Goal: Transaction & Acquisition: Purchase product/service

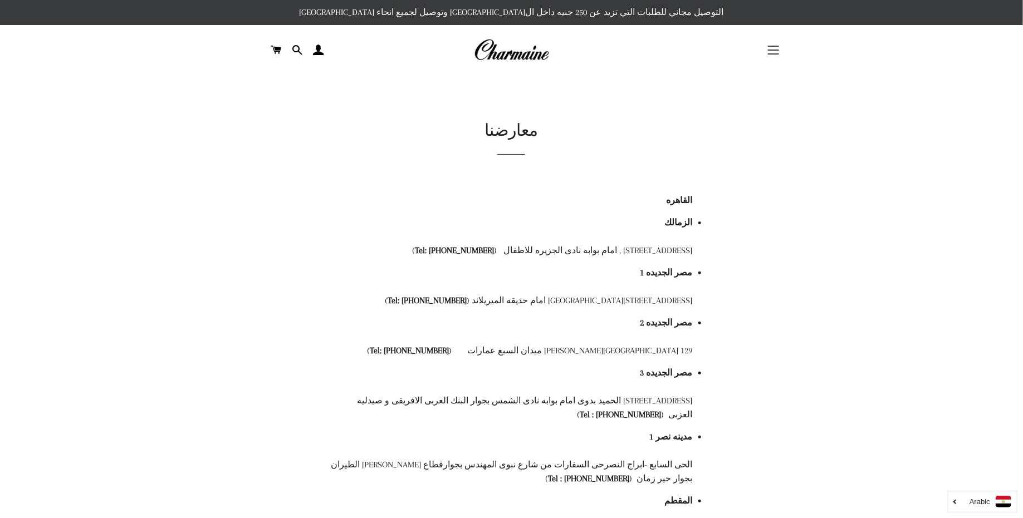
click at [761, 43] on button "التنقل في الموقع" at bounding box center [774, 50] width 28 height 28
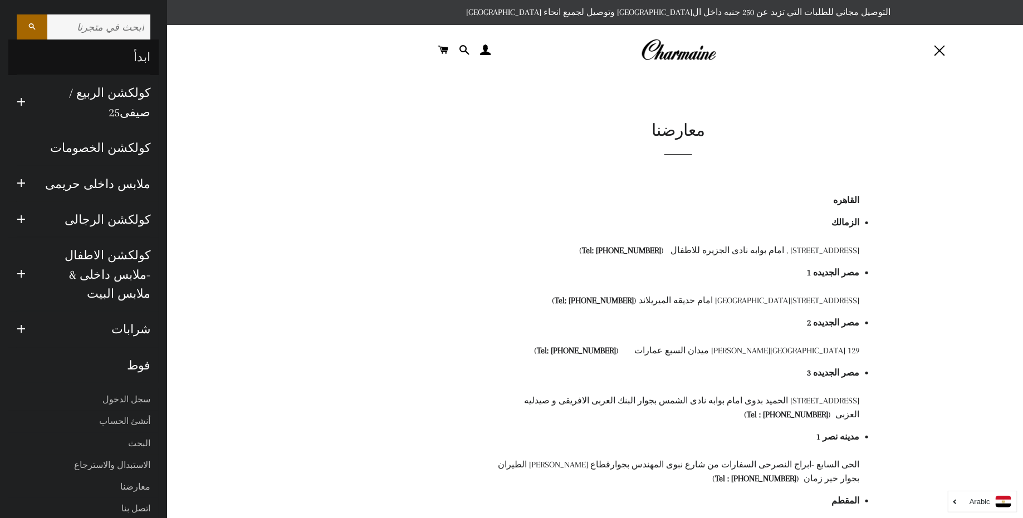
click at [138, 55] on link "ابدأ" at bounding box center [83, 58] width 150 height 36
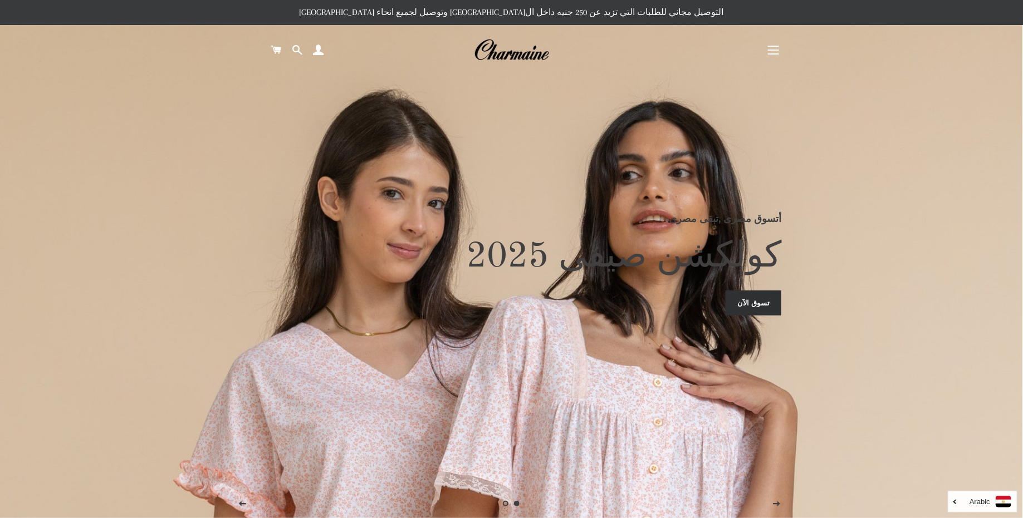
click at [770, 50] on span "button" at bounding box center [773, 50] width 11 height 1
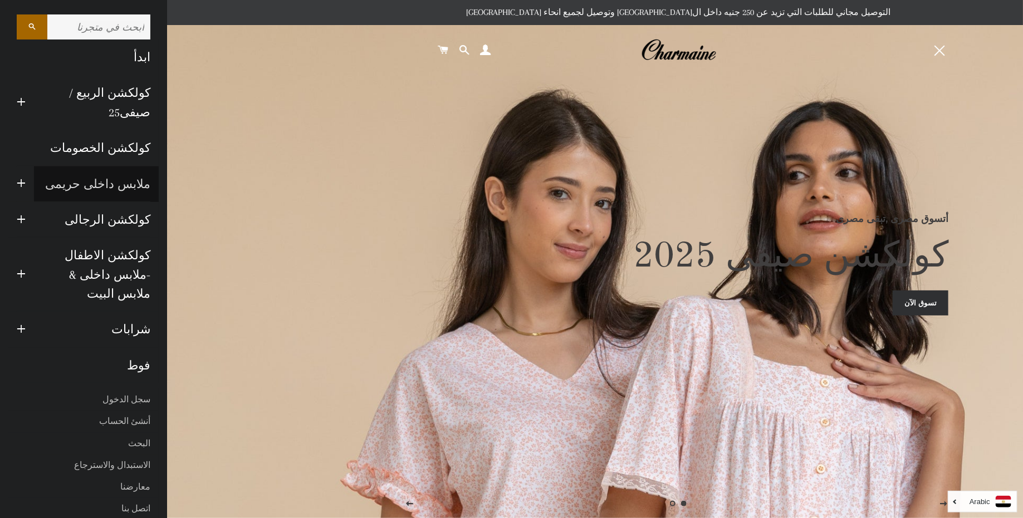
click at [106, 184] on link "ملابس داخلى حريمى" at bounding box center [96, 185] width 125 height 36
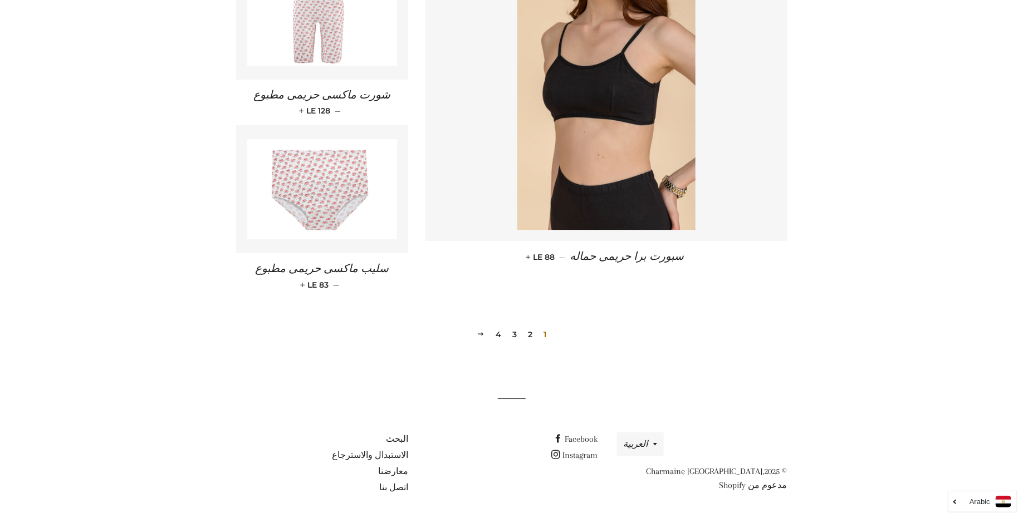
scroll to position [1555, 0]
click at [530, 332] on link "2" at bounding box center [529, 333] width 13 height 17
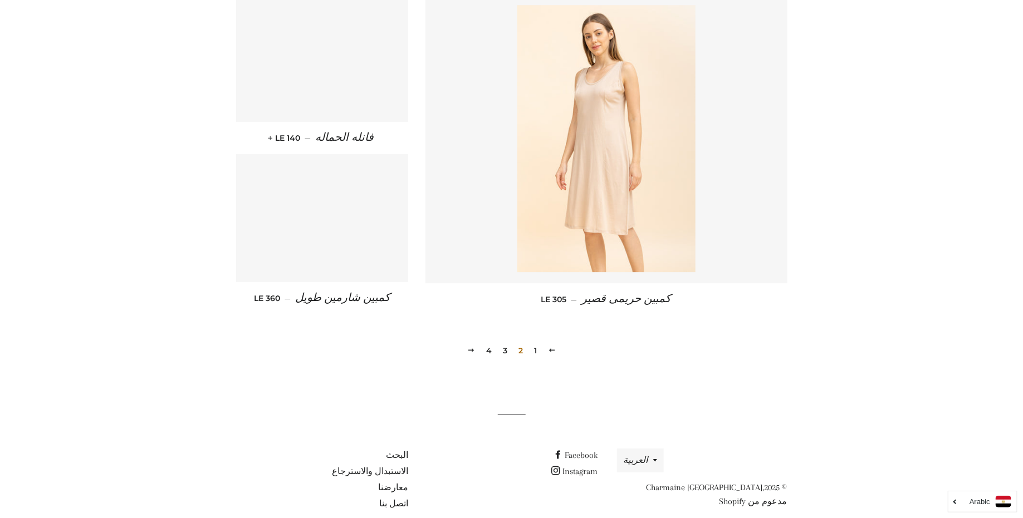
scroll to position [1529, 0]
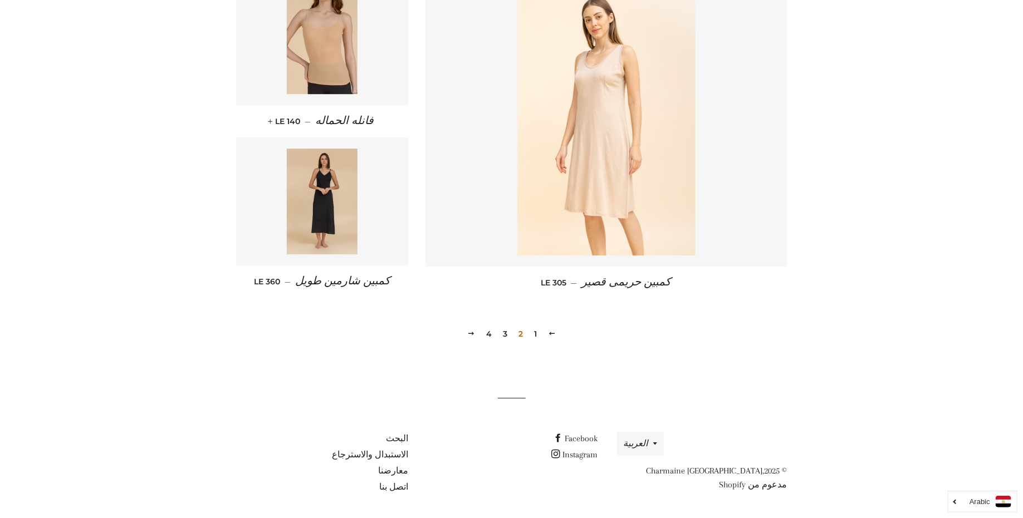
click at [508, 334] on link "3" at bounding box center [504, 334] width 13 height 17
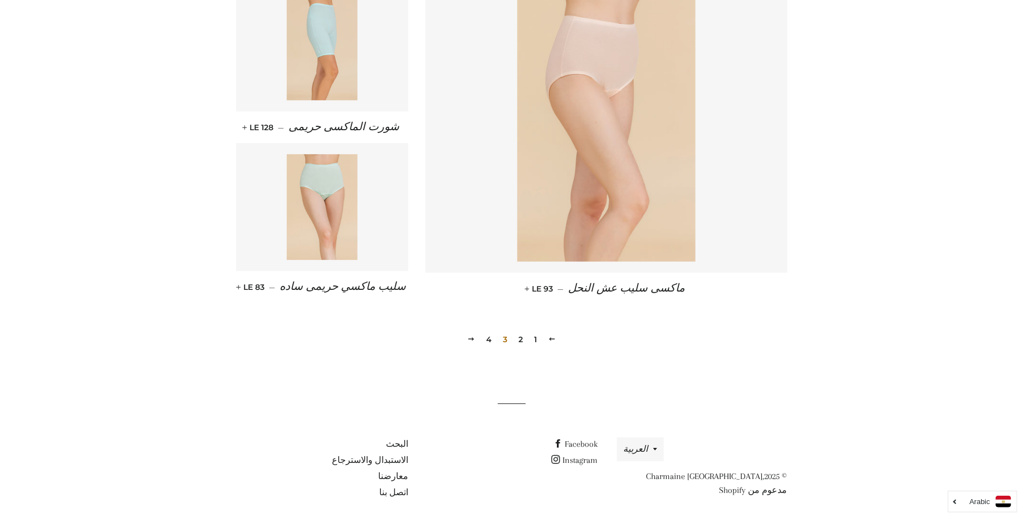
scroll to position [1526, 0]
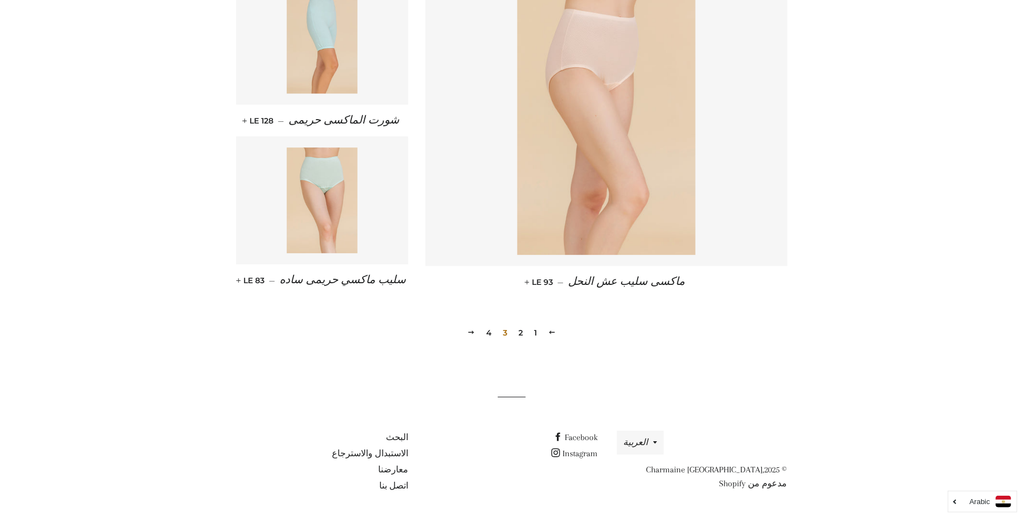
click at [488, 334] on link "4" at bounding box center [489, 333] width 14 height 17
